Goal: Transaction & Acquisition: Purchase product/service

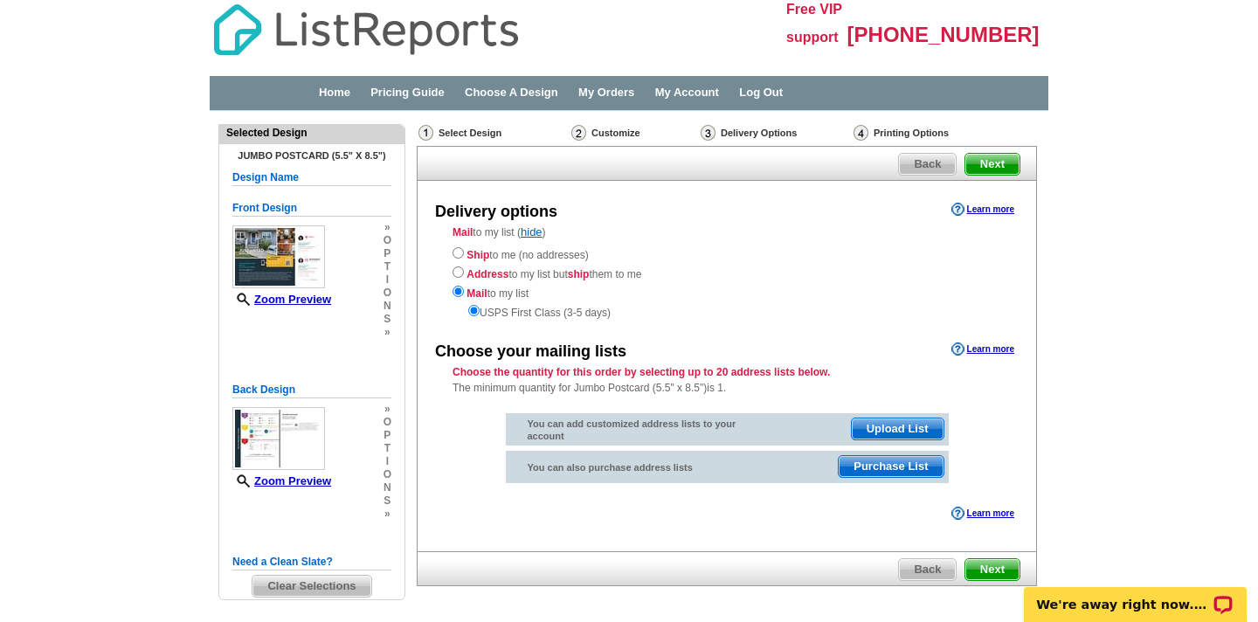
scroll to position [68, 0]
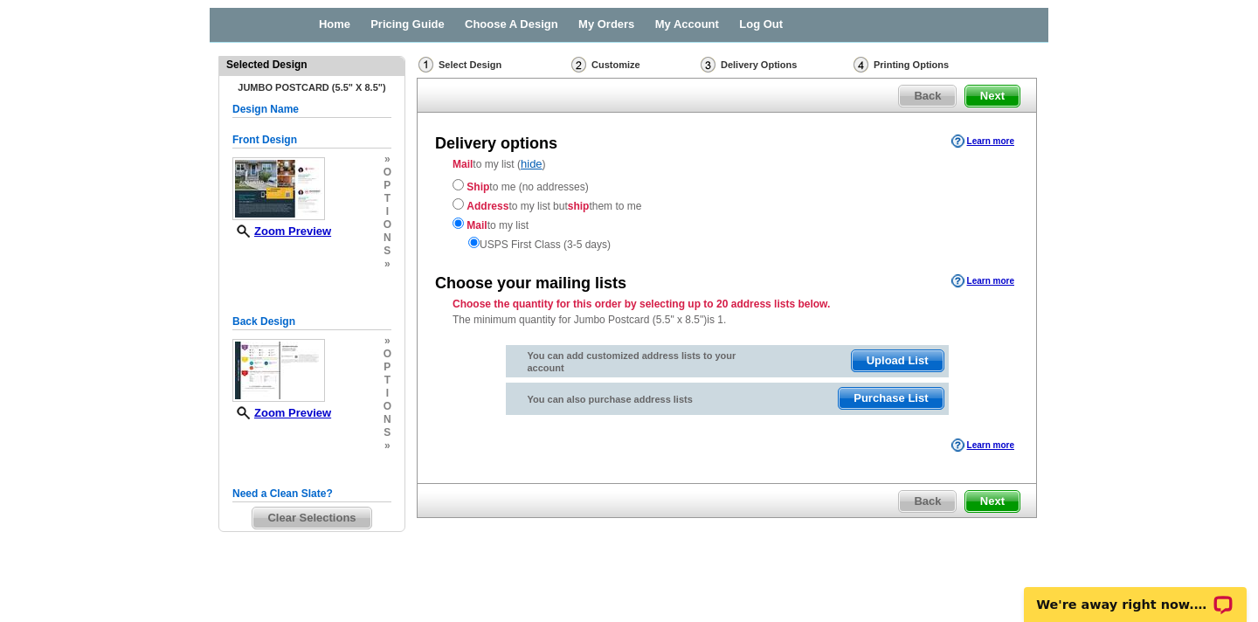
click at [875, 395] on span "Purchase List" at bounding box center [891, 398] width 104 height 21
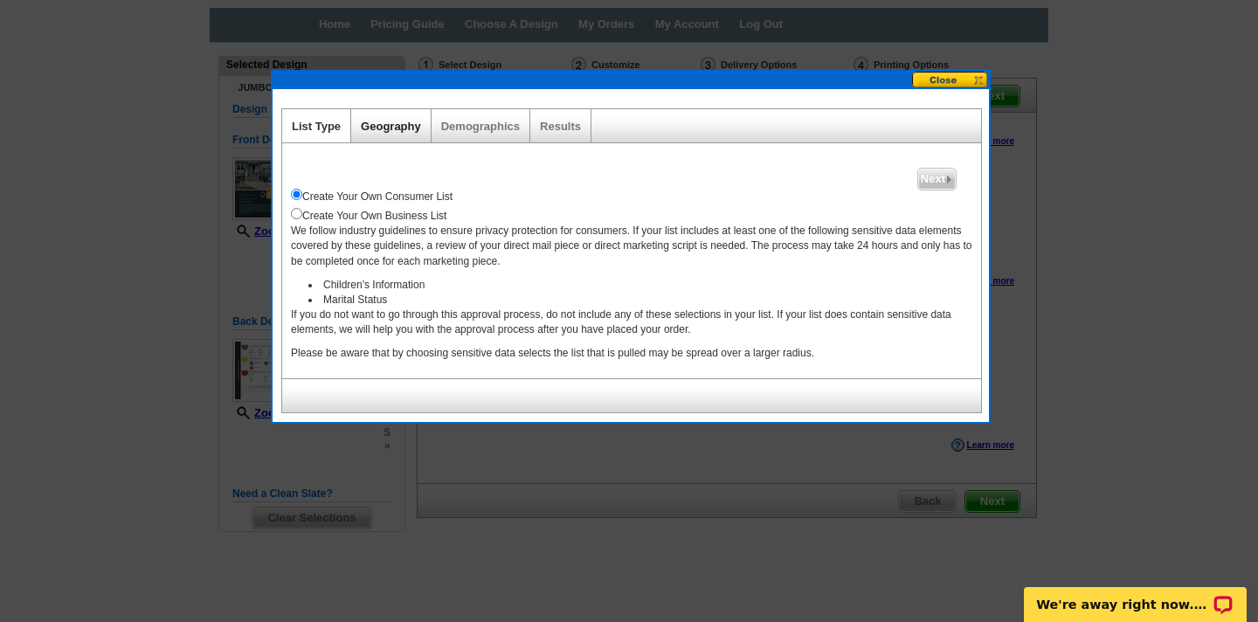
click at [384, 129] on link "Geography" at bounding box center [391, 126] width 60 height 13
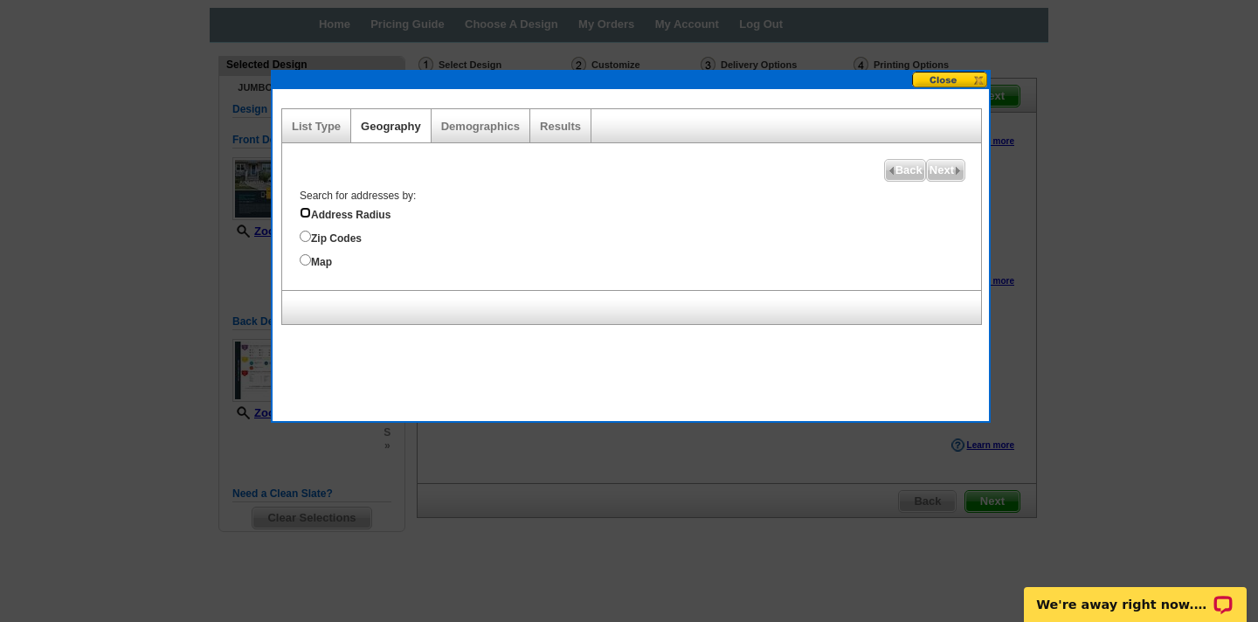
click at [304, 213] on input "Address Radius" at bounding box center [305, 212] width 11 height 11
radio input "true"
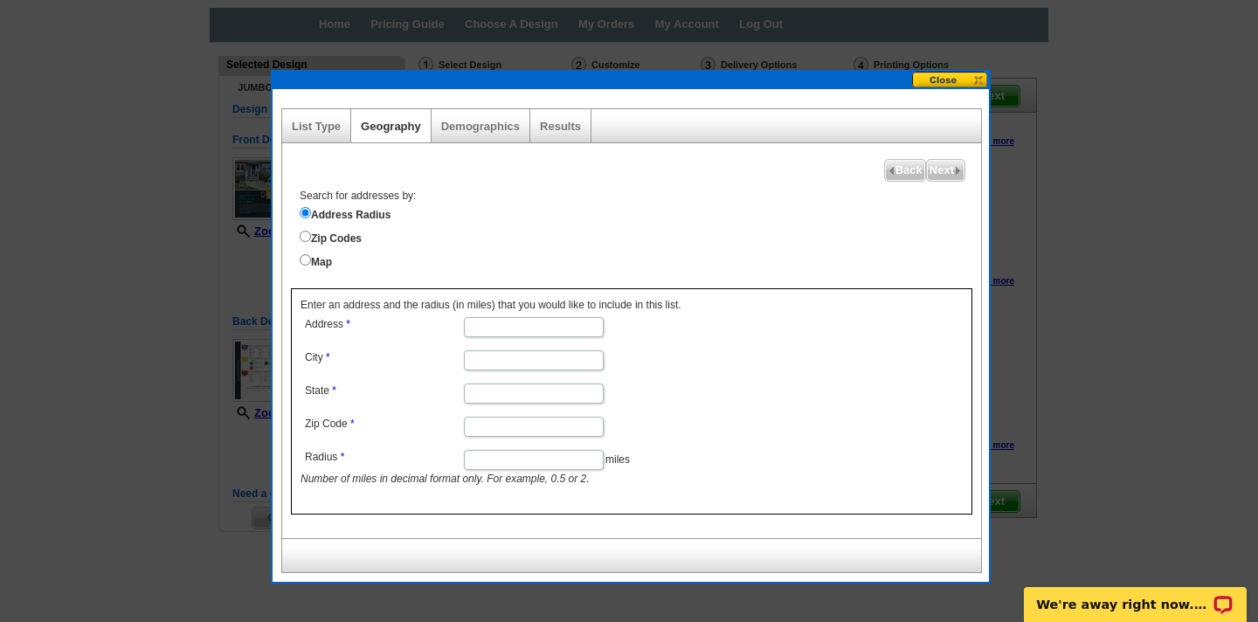
click at [506, 330] on input "Address" at bounding box center [534, 327] width 140 height 20
type input "[STREET_ADDRESS][PERSON_NAME][US_STATE]"
click at [486, 360] on input "City" at bounding box center [534, 360] width 140 height 20
type input "Piscataway"
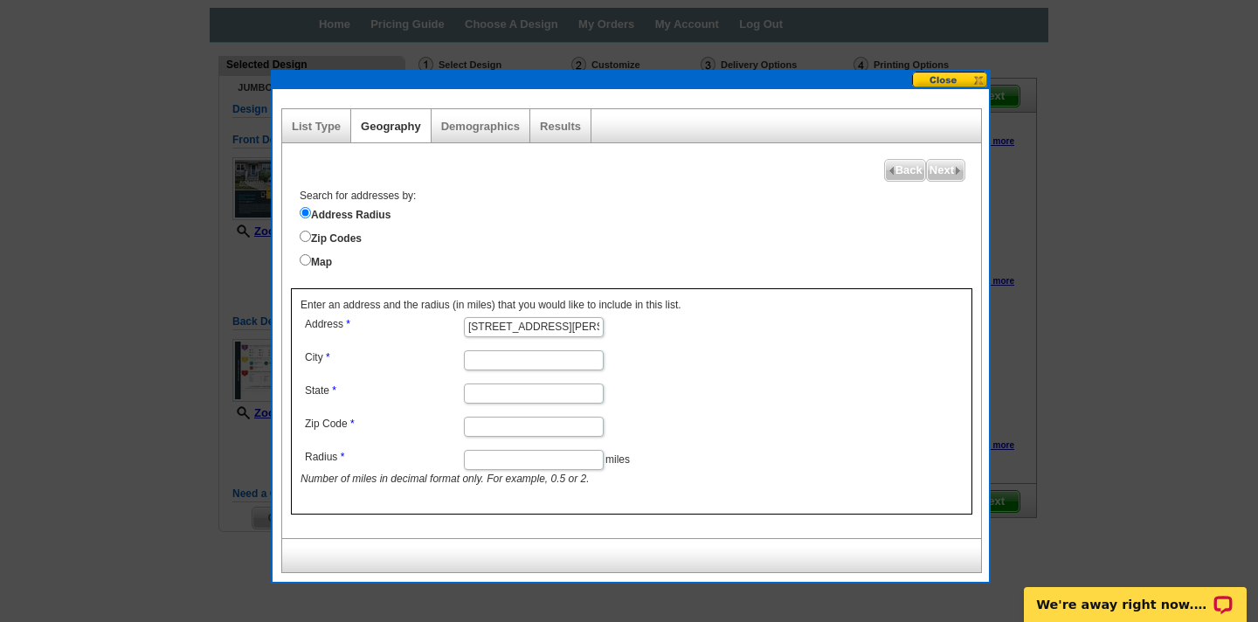
type input "NJ"
type input "08854"
click at [560, 466] on input "Radius" at bounding box center [534, 460] width 140 height 20
type input "2"
click at [682, 437] on dd "08854" at bounding box center [533, 425] width 465 height 26
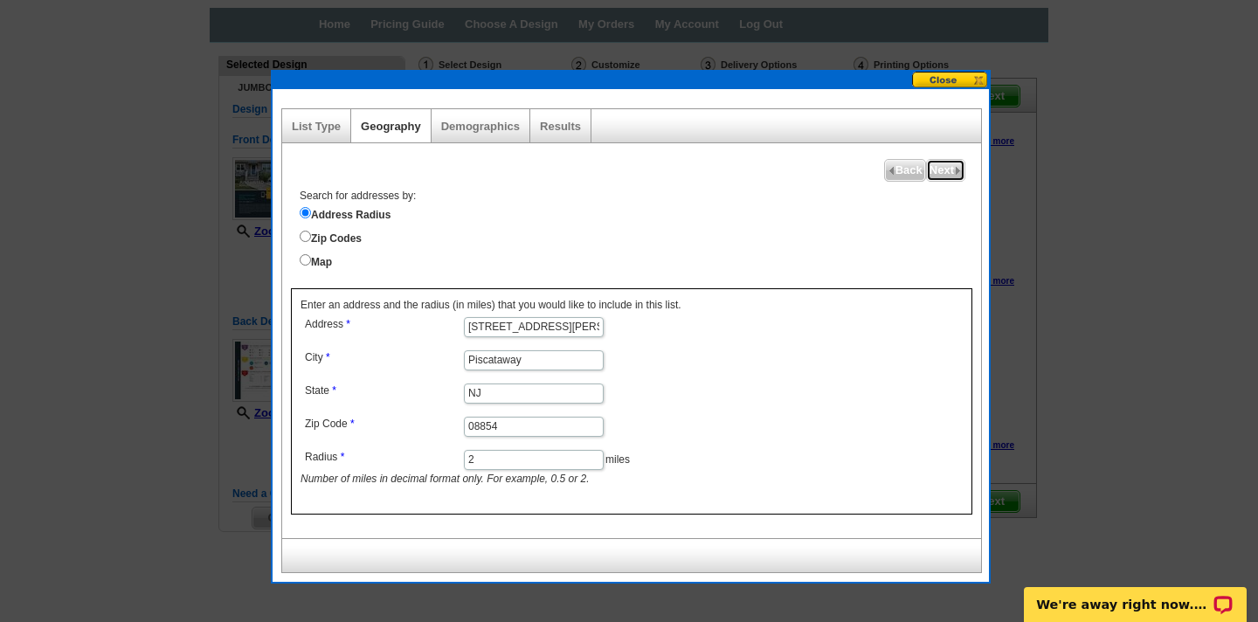
click at [938, 165] on span "Next" at bounding box center [946, 170] width 38 height 21
select select
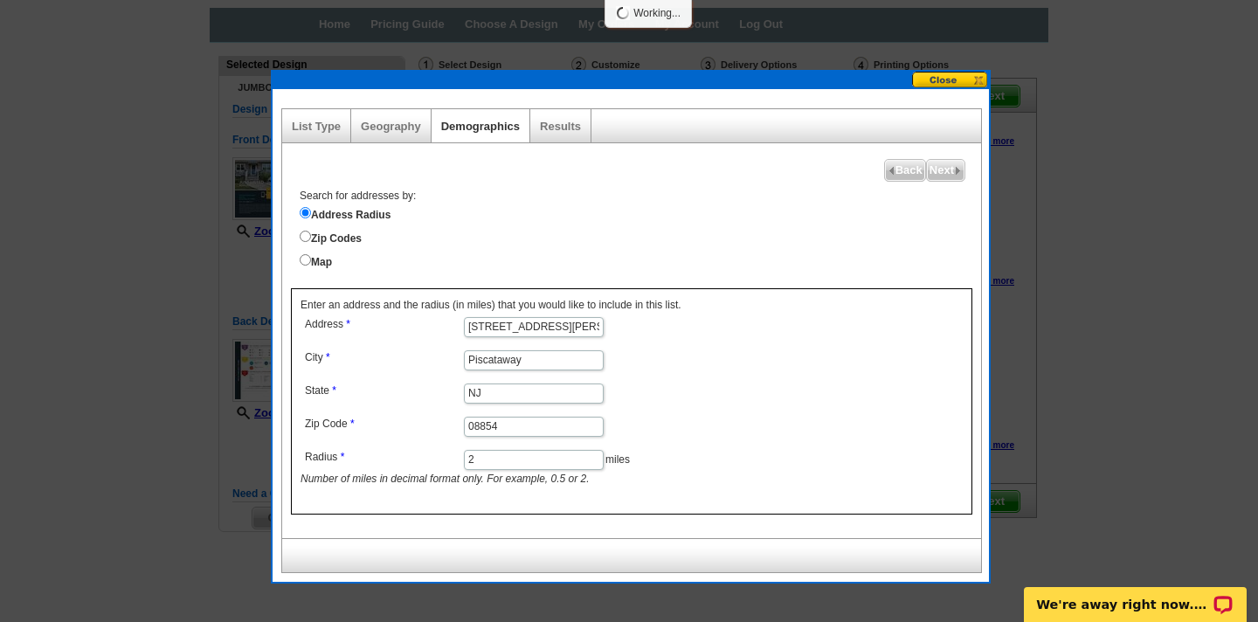
select select
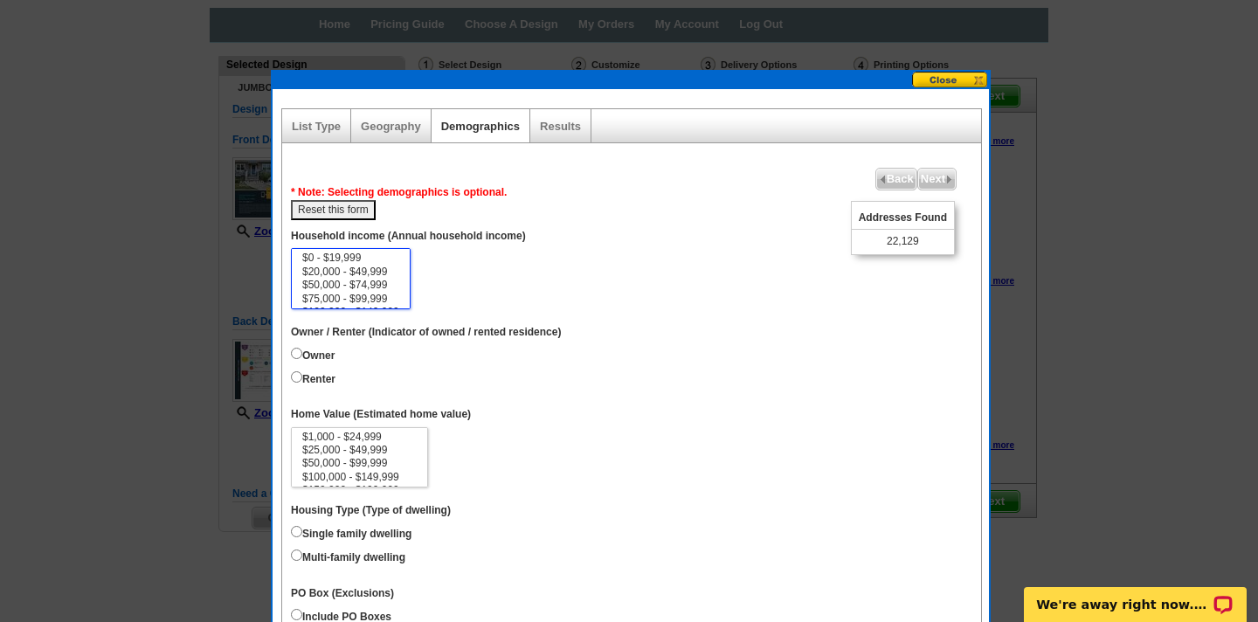
select select "75000-99999"
click at [378, 298] on option "$75,000 - $99,999" at bounding box center [351, 299] width 100 height 13
click at [298, 356] on input "Owner" at bounding box center [296, 353] width 11 height 11
radio input "true"
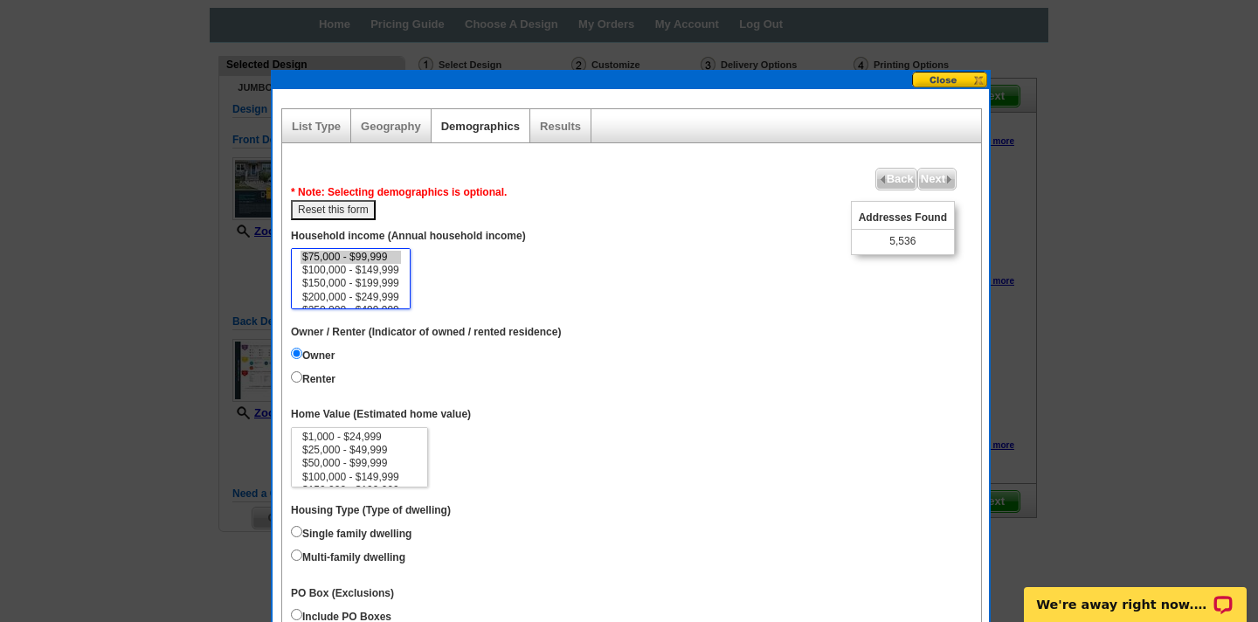
select select "100000-149999"
click at [374, 269] on option "$100,000 - $149,999" at bounding box center [351, 270] width 100 height 13
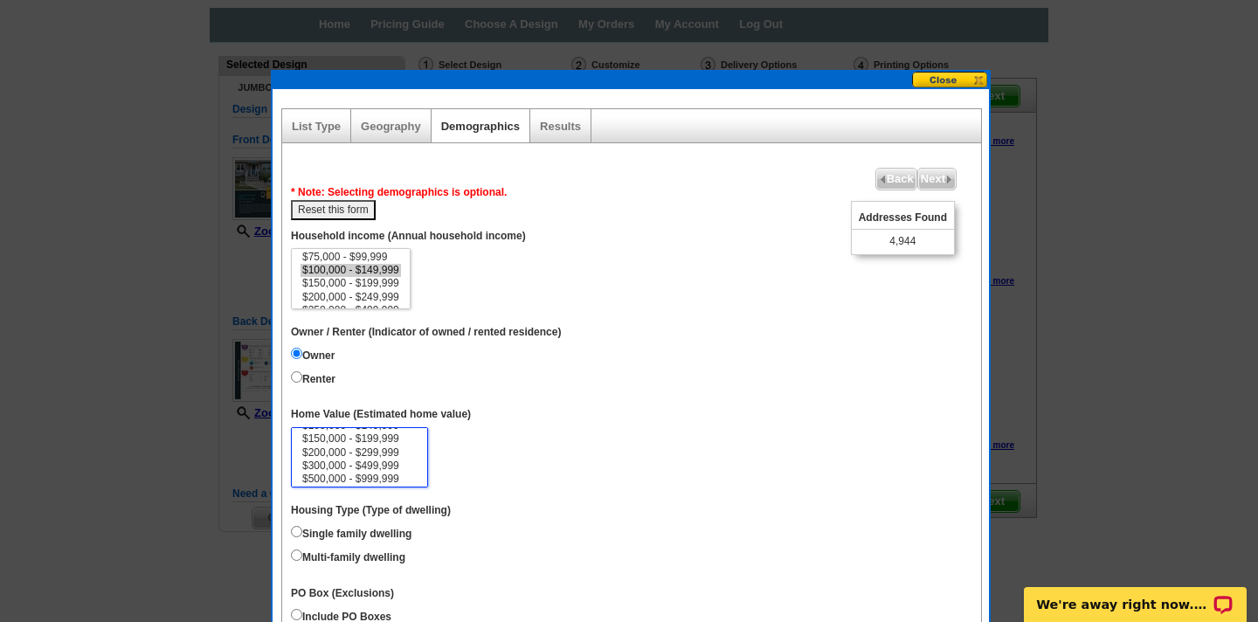
select select "500000-999999"
click at [382, 475] on option "$500,000 - $999,999" at bounding box center [360, 479] width 118 height 13
click at [294, 531] on input "Single family dwelling" at bounding box center [296, 531] width 11 height 11
radio input "true"
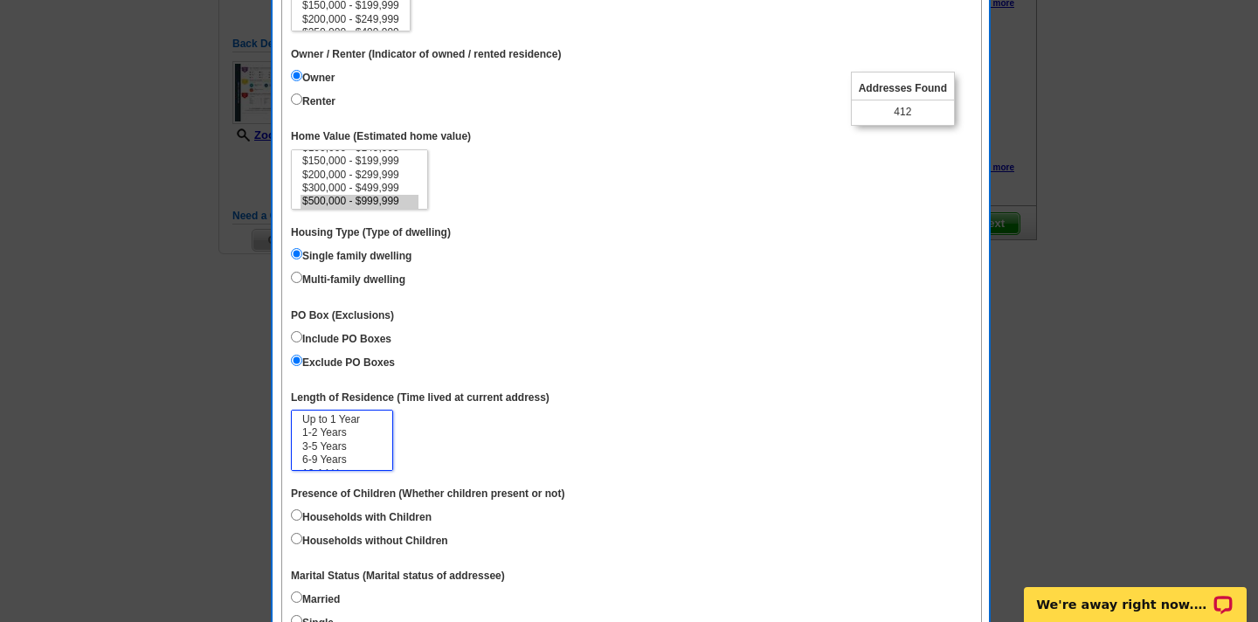
scroll to position [26, 0]
drag, startPoint x: 388, startPoint y: 440, endPoint x: 384, endPoint y: 488, distance: 47.4
click at [384, 488] on dl "Unique Address (Unique Address Location) On Household income (Annual household …" at bounding box center [632, 434] width 682 height 985
select select "15"
click at [363, 460] on option "15 Years or more" at bounding box center [342, 460] width 83 height 13
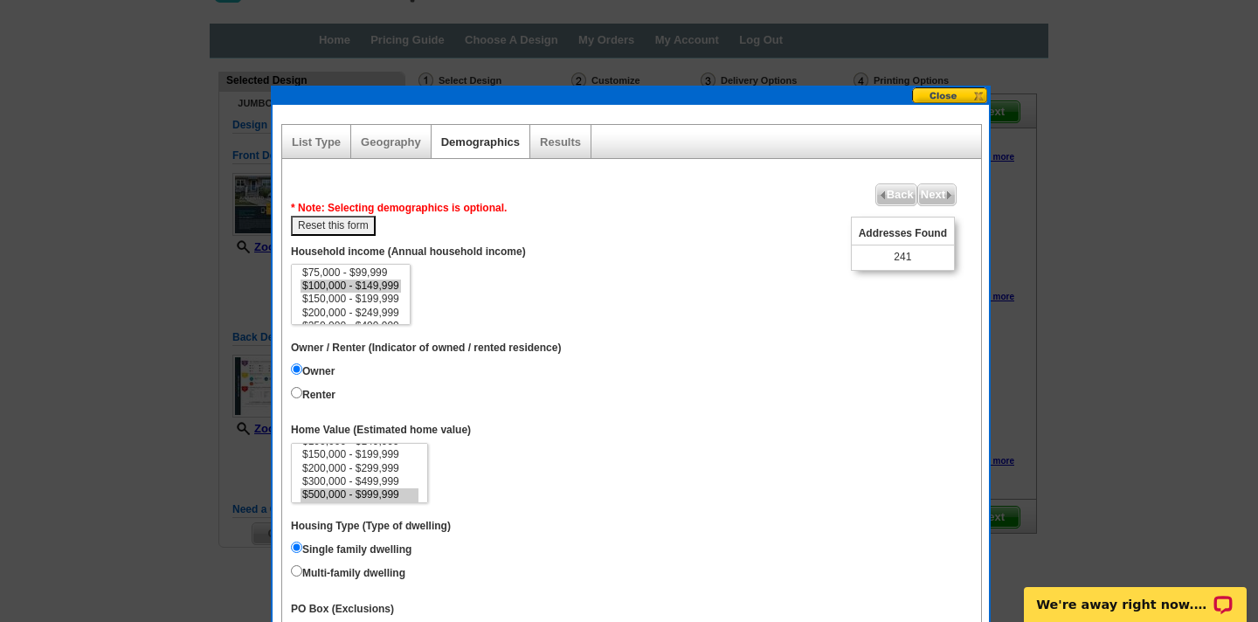
scroll to position [55, 0]
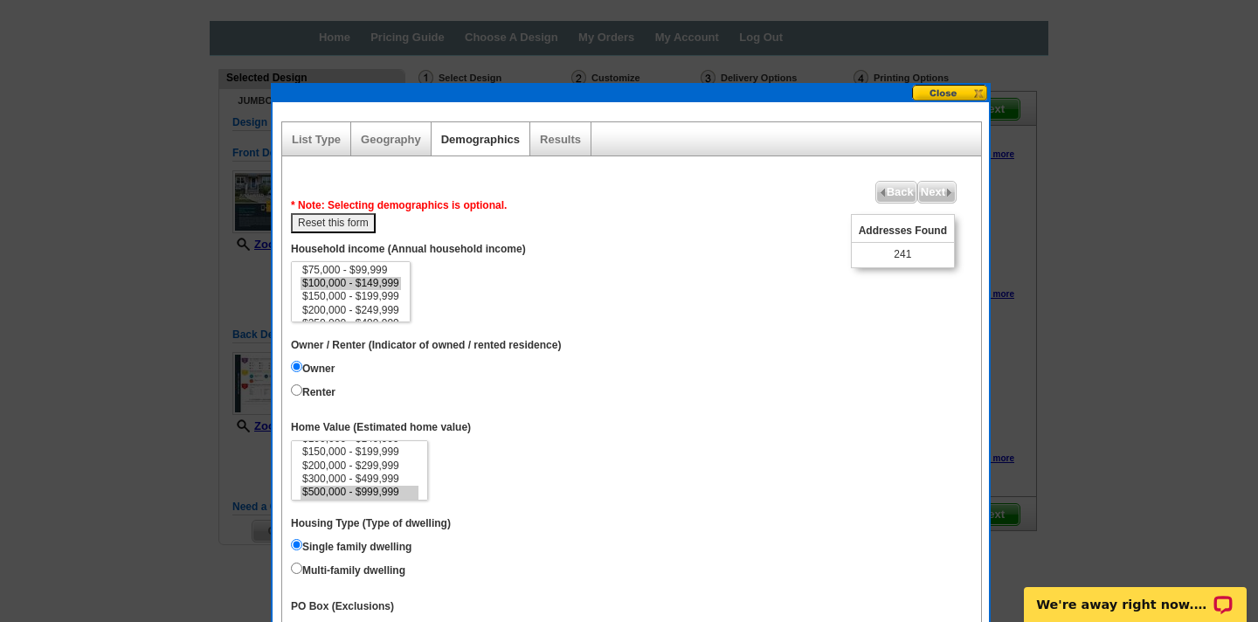
click at [506, 300] on dd "$0 - $19,999 $20,000 - $49,999 $50,000 - $74,999 $75,000 - $99,999 $100,000 - $…" at bounding box center [632, 291] width 682 height 61
click at [377, 259] on dt "Household income (Annual household income)" at bounding box center [632, 247] width 682 height 28
click at [377, 261] on select "$0 - $19,999 $20,000 - $49,999 $50,000 - $74,999 $75,000 - $99,999 $100,000 - $…" at bounding box center [351, 291] width 120 height 61
click at [538, 263] on dd "$0 - $19,999 $20,000 - $49,999 $50,000 - $74,999 $75,000 - $99,999 $100,000 - $…" at bounding box center [632, 291] width 682 height 61
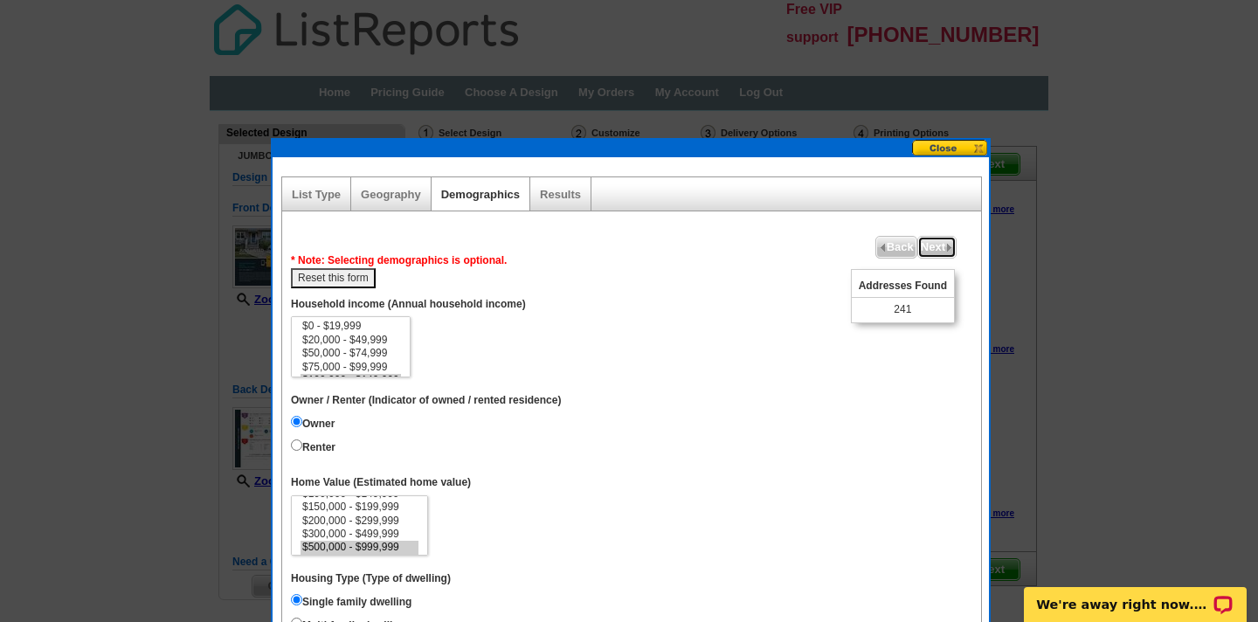
click at [927, 240] on span "Next" at bounding box center [937, 247] width 38 height 21
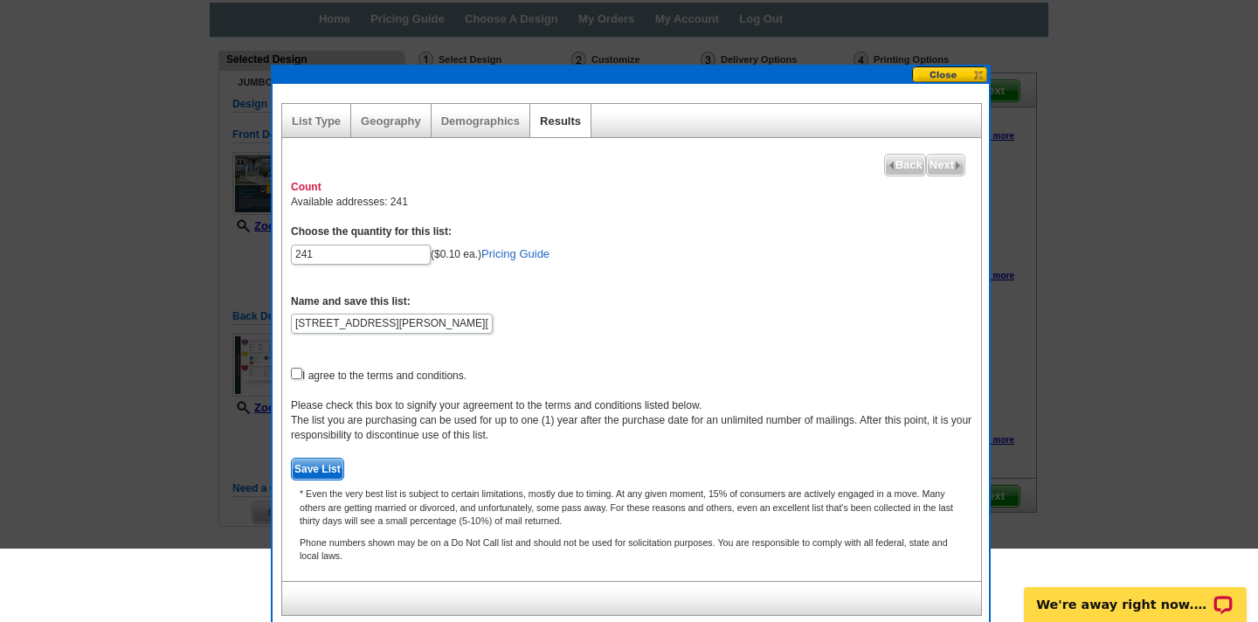
scroll to position [78, 0]
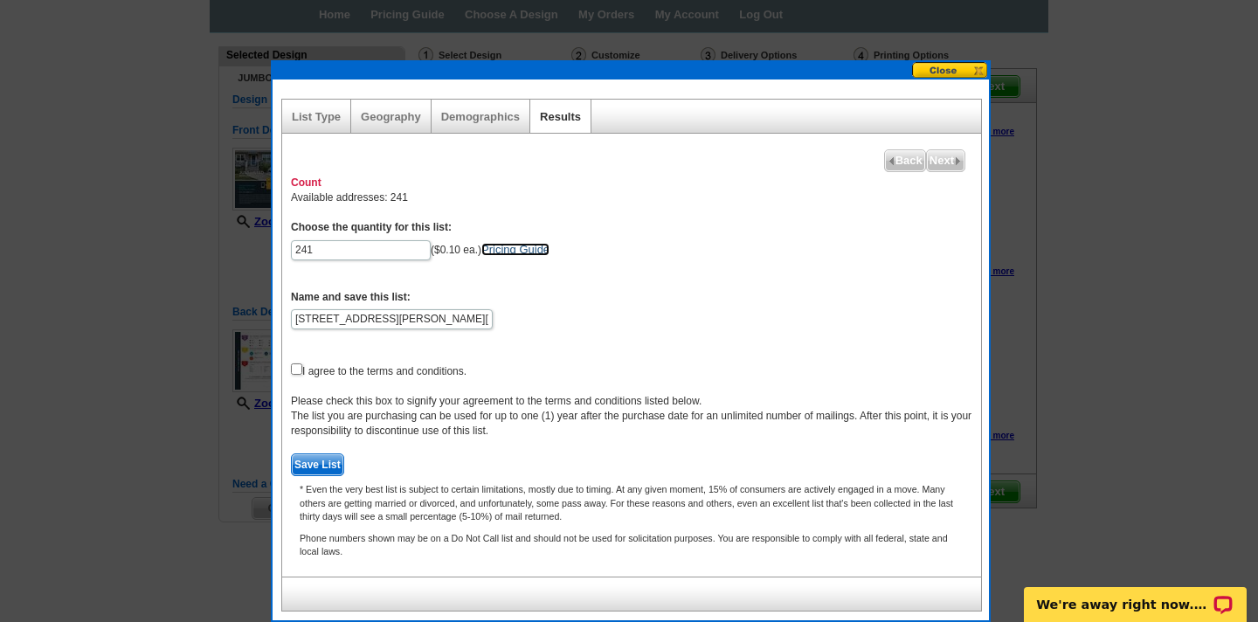
click at [518, 252] on link "Pricing Guide" at bounding box center [515, 249] width 68 height 13
click at [948, 157] on span "Next" at bounding box center [946, 160] width 38 height 21
click at [495, 249] on link "Pricing Guide" at bounding box center [515, 249] width 68 height 13
